Goal: Check status: Check status

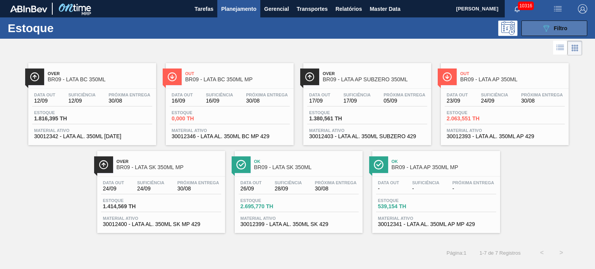
click at [542, 31] on icon "089F7B8B-B2A5-4AFE-B5C0-19BA573D28AC" at bounding box center [545, 28] width 9 height 9
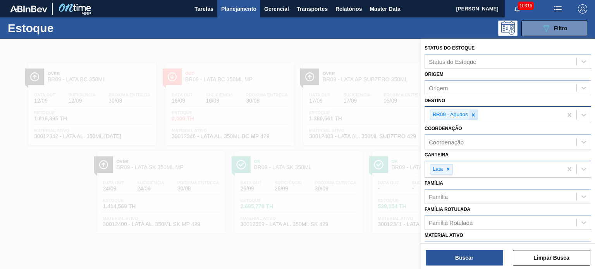
click at [469, 112] on div at bounding box center [473, 115] width 9 height 10
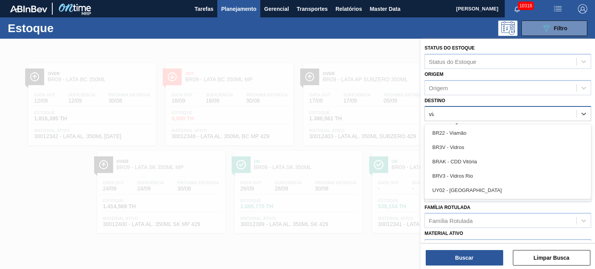
type input "viam"
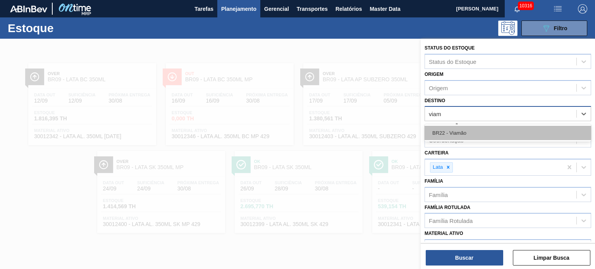
click at [464, 131] on div "BR22 - Viamão" at bounding box center [507, 133] width 166 height 14
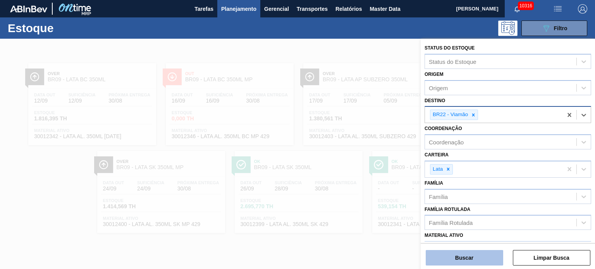
click at [456, 255] on button "Buscar" at bounding box center [464, 257] width 77 height 15
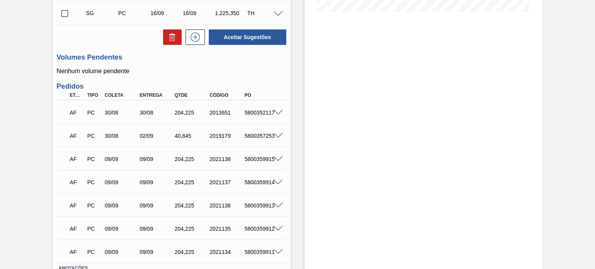
scroll to position [212, 0]
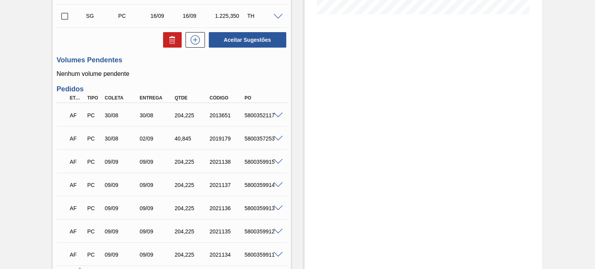
click at [267, 113] on div "5800352117" at bounding box center [261, 115] width 38 height 6
copy div "5800352117"
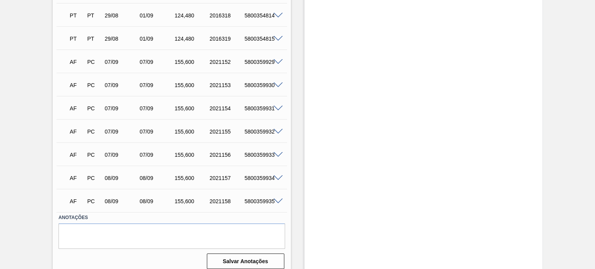
scroll to position [333, 0]
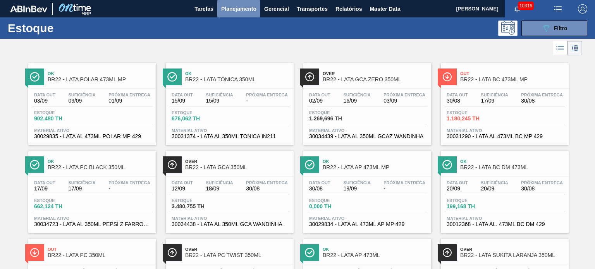
click at [225, 2] on button "Planejamento" at bounding box center [238, 8] width 43 height 17
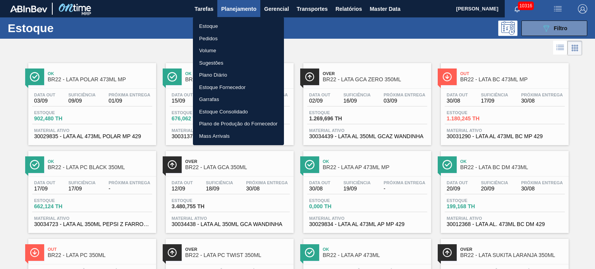
click at [217, 38] on li "Pedidos" at bounding box center [238, 39] width 91 height 12
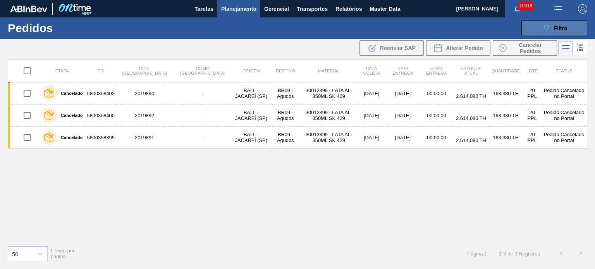
click at [550, 29] on icon "089F7B8B-B2A5-4AFE-B5C0-19BA573D28AC" at bounding box center [545, 28] width 9 height 9
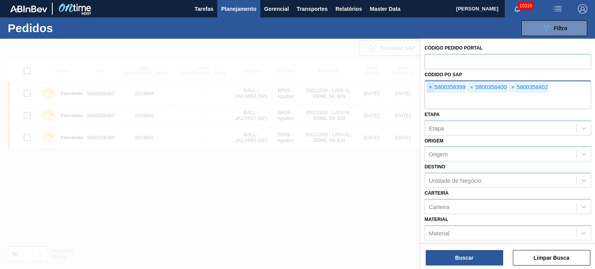
click at [432, 86] on span "×" at bounding box center [430, 87] width 7 height 9
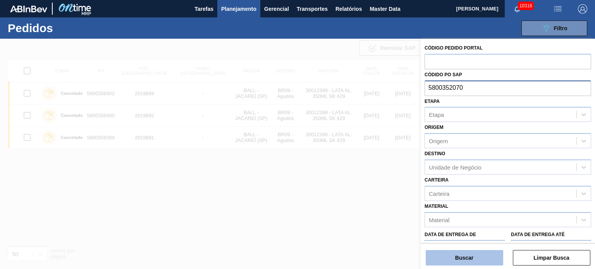
type input "5800352070"
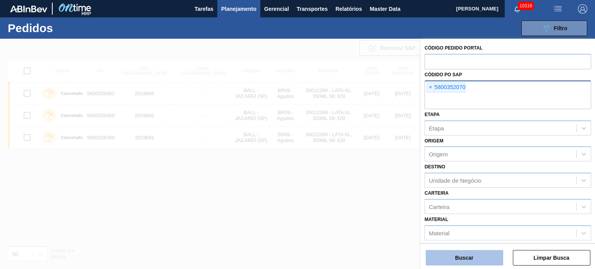
click at [458, 262] on button "Buscar" at bounding box center [464, 257] width 77 height 15
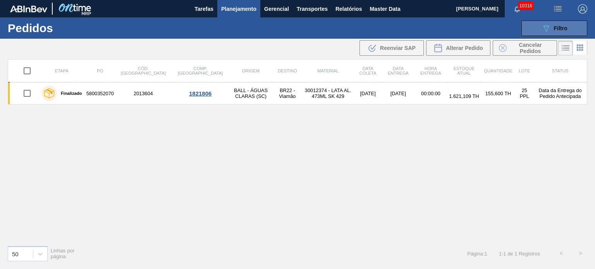
click at [554, 27] on span "Filtro" at bounding box center [561, 28] width 14 height 6
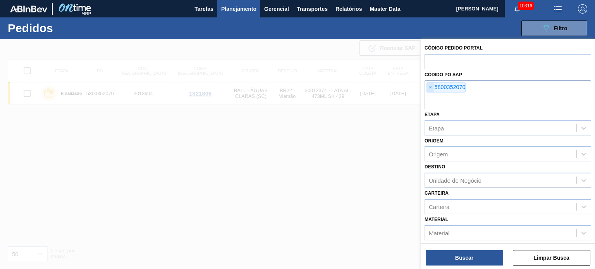
click at [431, 87] on span "×" at bounding box center [430, 87] width 7 height 9
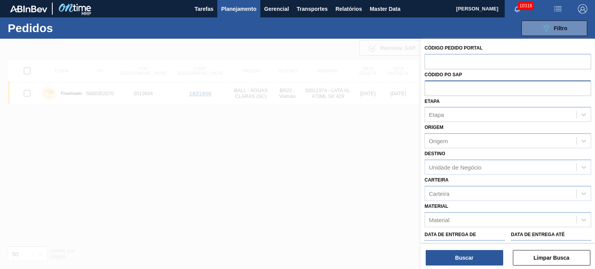
click at [463, 89] on input "text" at bounding box center [507, 88] width 166 height 15
paste input "text"
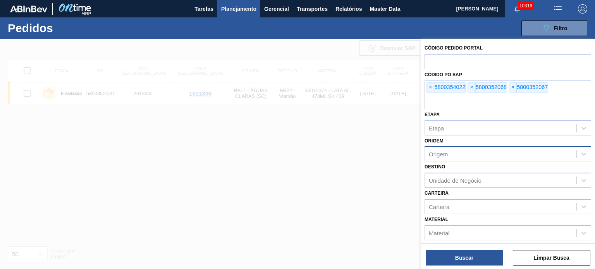
paste input "text"
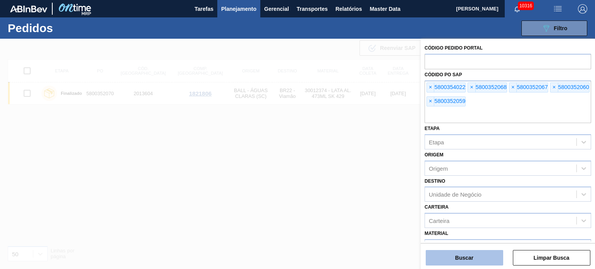
click at [471, 259] on button "Buscar" at bounding box center [464, 257] width 77 height 15
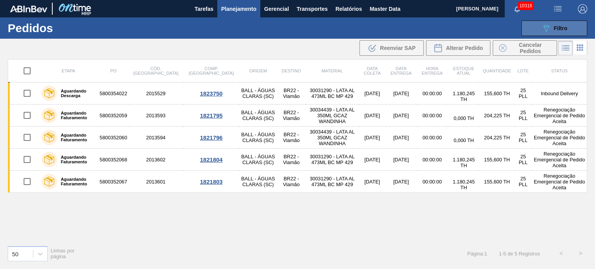
click at [549, 22] on button "089F7B8B-B2A5-4AFE-B5C0-19BA573D28AC Filtro" at bounding box center [554, 28] width 66 height 15
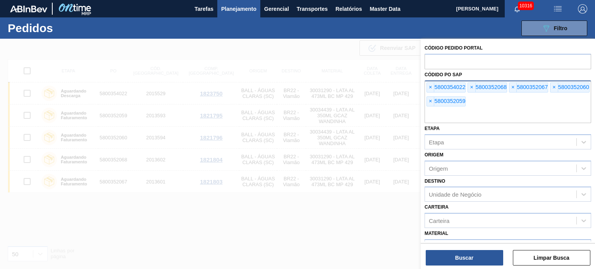
click at [467, 106] on div "× 5800354022 × 5800352068 × 5800352067 × 5800352060 × 5800352059" at bounding box center [507, 102] width 166 height 43
paste input "5800352117"
type input "5800352117"
paste input "5800352070"
type input "5800352070"
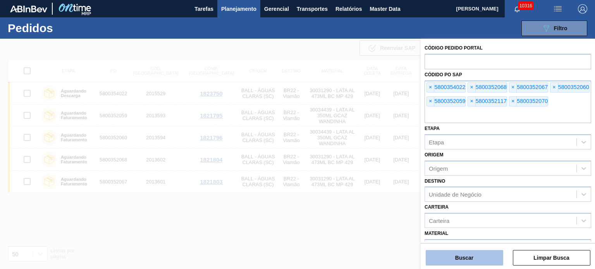
click at [455, 257] on button "Buscar" at bounding box center [464, 257] width 77 height 15
